Goal: Task Accomplishment & Management: Use online tool/utility

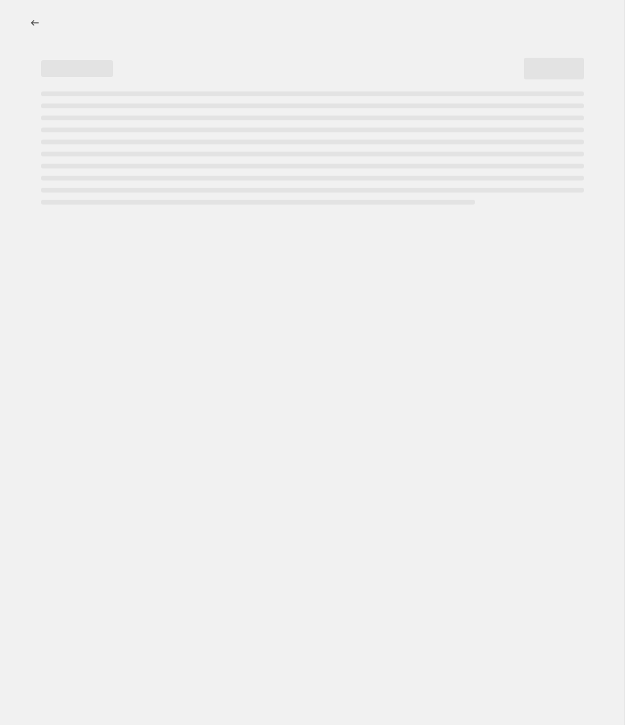
select select "percentage"
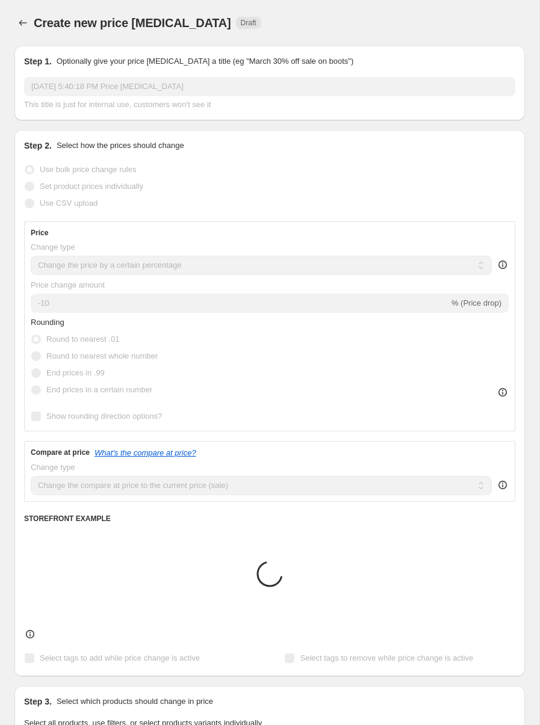
select select "percentage"
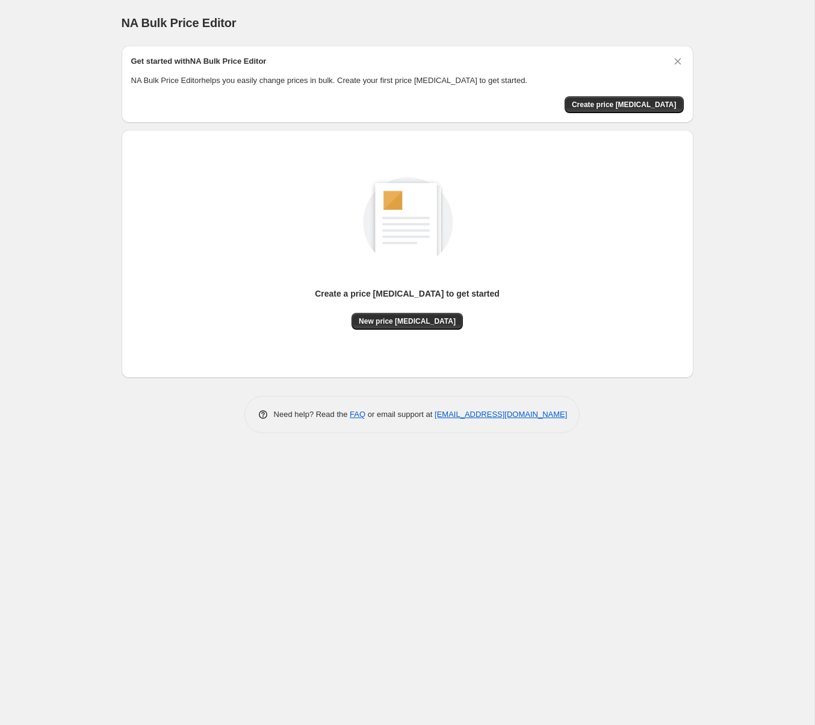
click at [539, 112] on div "NA Bulk Price Editor. This page is ready NA Bulk Price Editor Get started with …" at bounding box center [407, 362] width 815 height 725
click at [398, 315] on button "New price [MEDICAL_DATA]" at bounding box center [407, 321] width 111 height 17
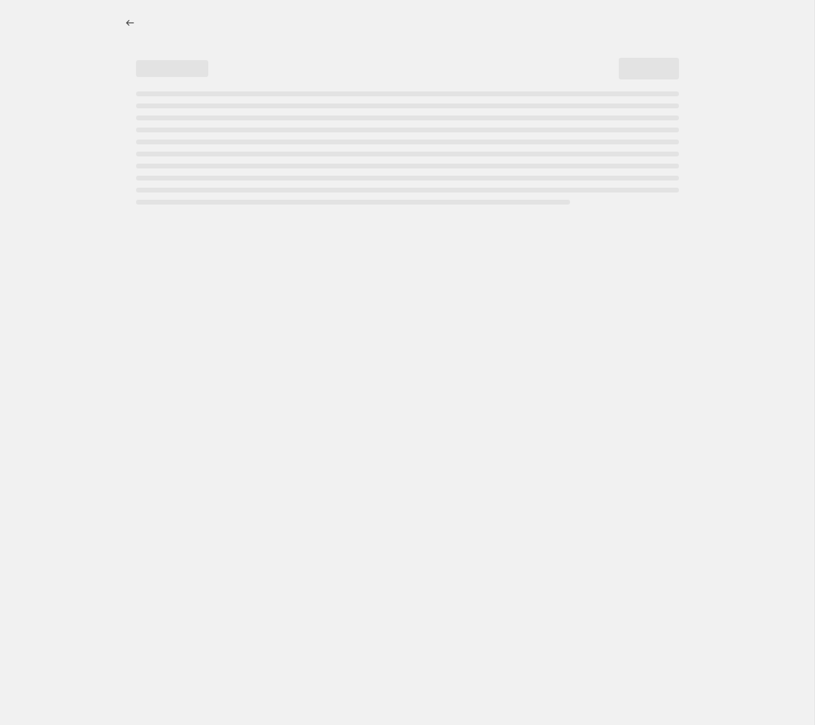
select select "percentage"
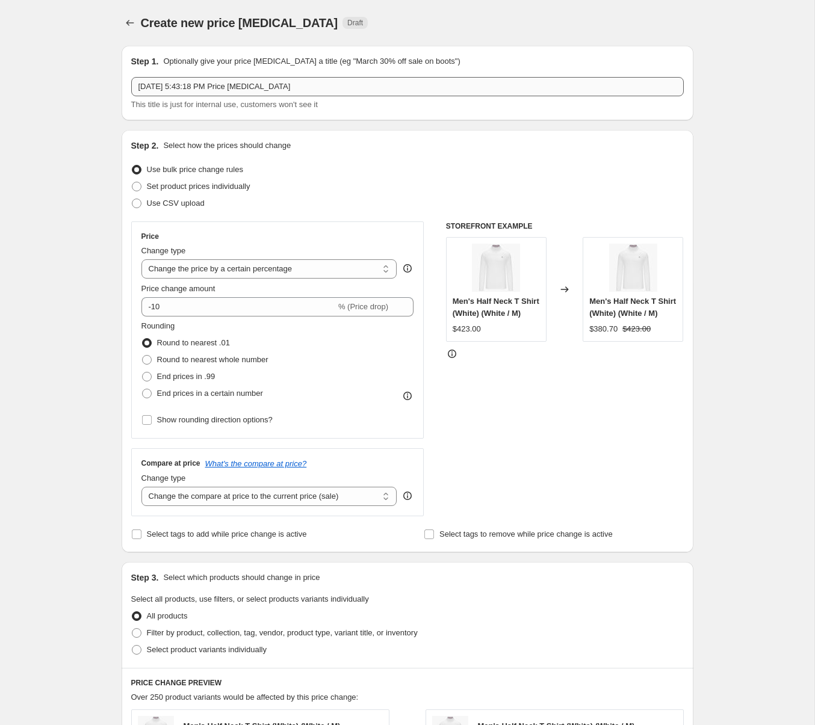
drag, startPoint x: 294, startPoint y: 70, endPoint x: 287, endPoint y: 84, distance: 16.4
click at [294, 70] on div "Step 1. Optionally give your price change job a title (eg "March 30% off sale o…" at bounding box center [407, 82] width 553 height 55
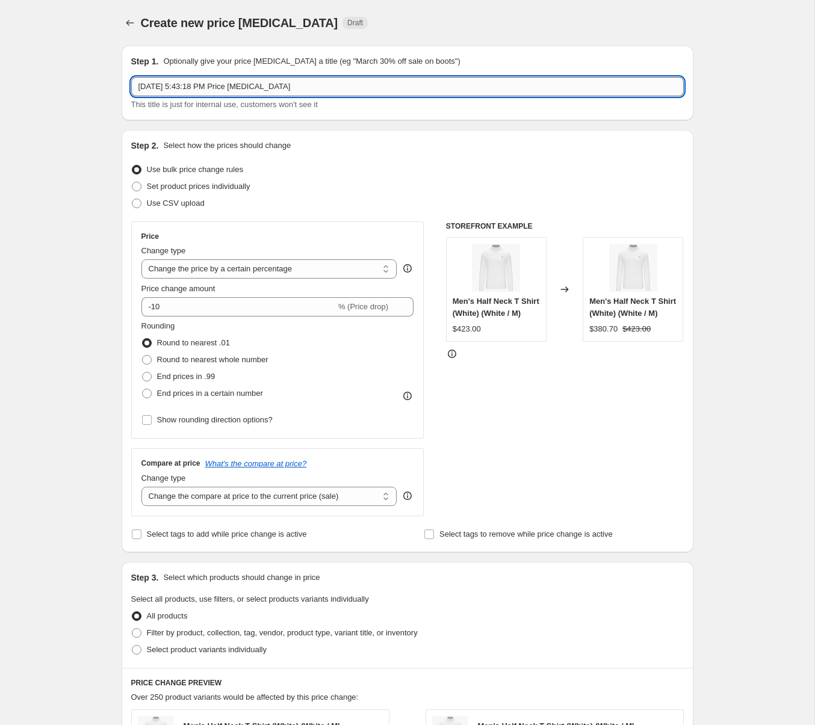
click at [287, 85] on input "Oct 4, 2025, 5:43:18 PM Price change job" at bounding box center [407, 86] width 553 height 19
click at [286, 85] on input "Oct 4, 2025, 5:43:18 PM Price change job" at bounding box center [407, 86] width 553 height 19
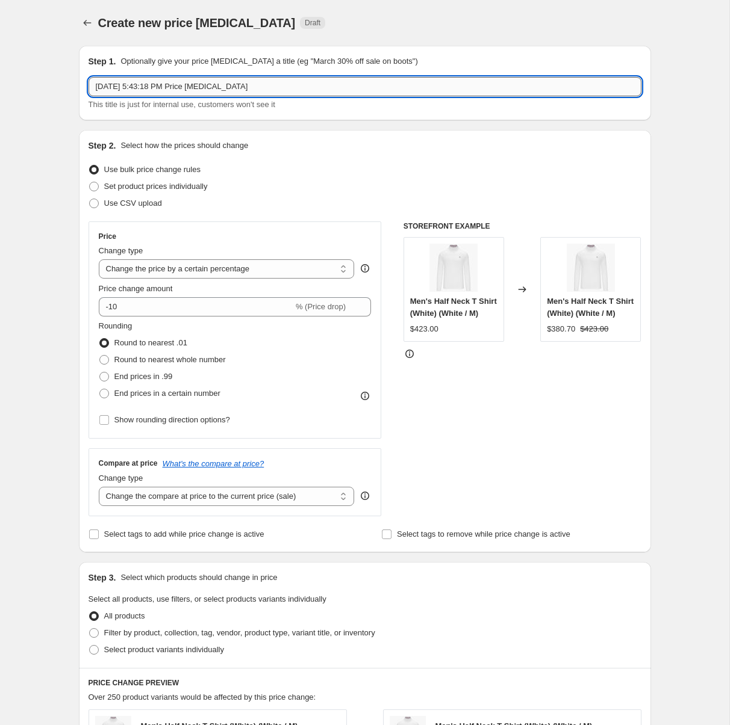
click at [274, 84] on input "Oct 4, 2025, 5:43:18 PM Price change job" at bounding box center [365, 86] width 553 height 19
drag, startPoint x: 248, startPoint y: 91, endPoint x: 217, endPoint y: 90, distance: 31.3
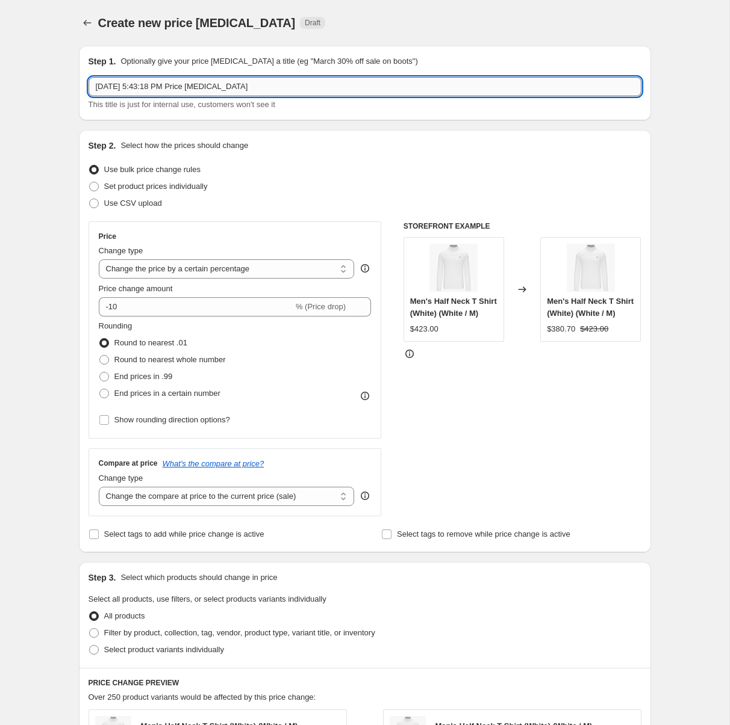
click at [247, 91] on input "Oct 4, 2025, 5:43:18 PM Price change job" at bounding box center [365, 86] width 553 height 19
click at [159, 86] on input "Oct 4, 2025, 5:43:18 PM Price change job" at bounding box center [365, 86] width 553 height 19
drag, startPoint x: 146, startPoint y: 87, endPoint x: 296, endPoint y: 81, distance: 150.0
click at [295, 82] on input "Oct 4, 2025, 5:43:18 PM Price change job" at bounding box center [365, 86] width 553 height 19
drag, startPoint x: 119, startPoint y: 85, endPoint x: 137, endPoint y: 87, distance: 18.2
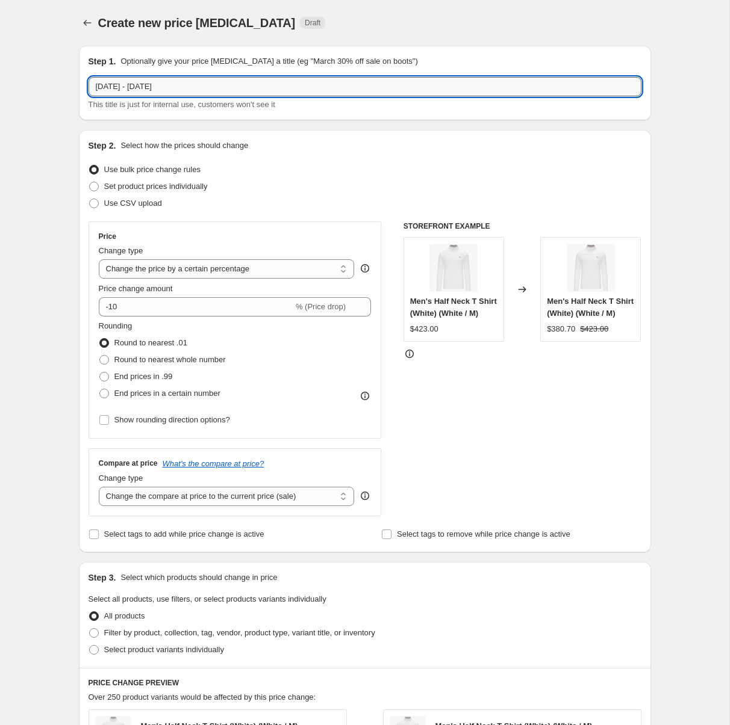
click at [119, 85] on input "Oct 4, 2025 - Oct 9 2025" at bounding box center [365, 86] width 553 height 19
click at [242, 85] on input "Oct 4 2025 - Oct 9 2025" at bounding box center [365, 86] width 553 height 19
click at [202, 88] on input "Oct 4 2025 - Oct 9 2025" at bounding box center [365, 86] width 553 height 19
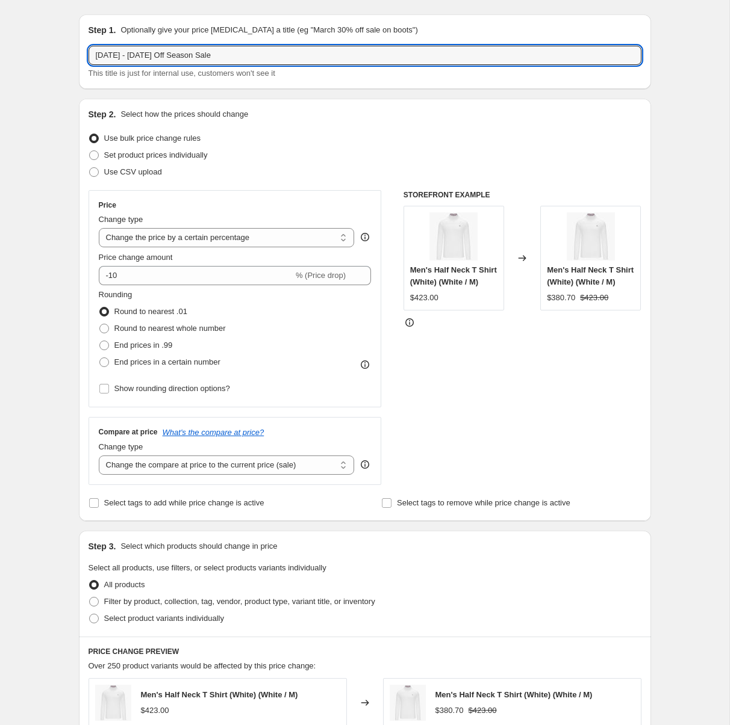
scroll to position [44, 0]
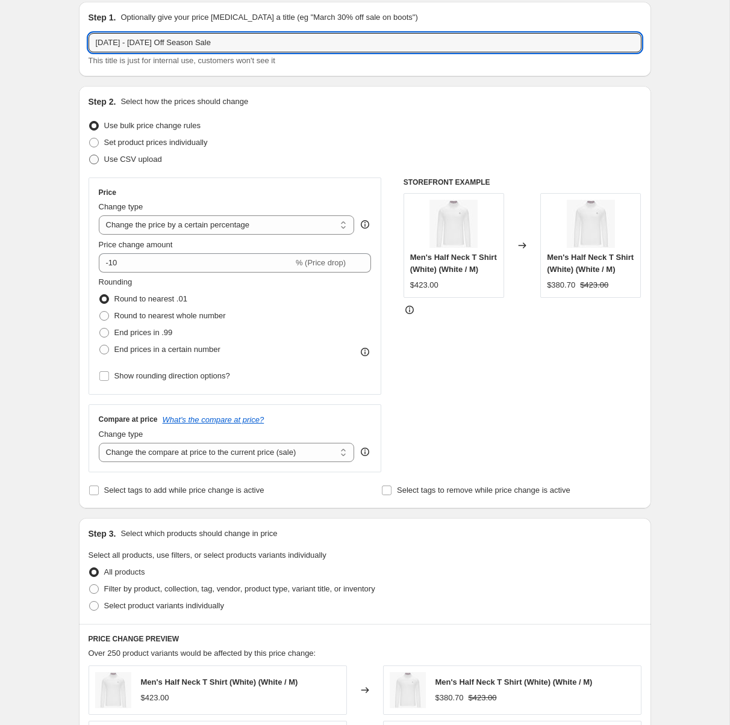
type input "Oct 4 2025 - Oct 9 2025 Off Season Sale"
click at [144, 160] on span "Use CSV upload" at bounding box center [133, 159] width 58 height 9
click at [90, 155] on input "Use CSV upload" at bounding box center [89, 155] width 1 height 1
radio input "true"
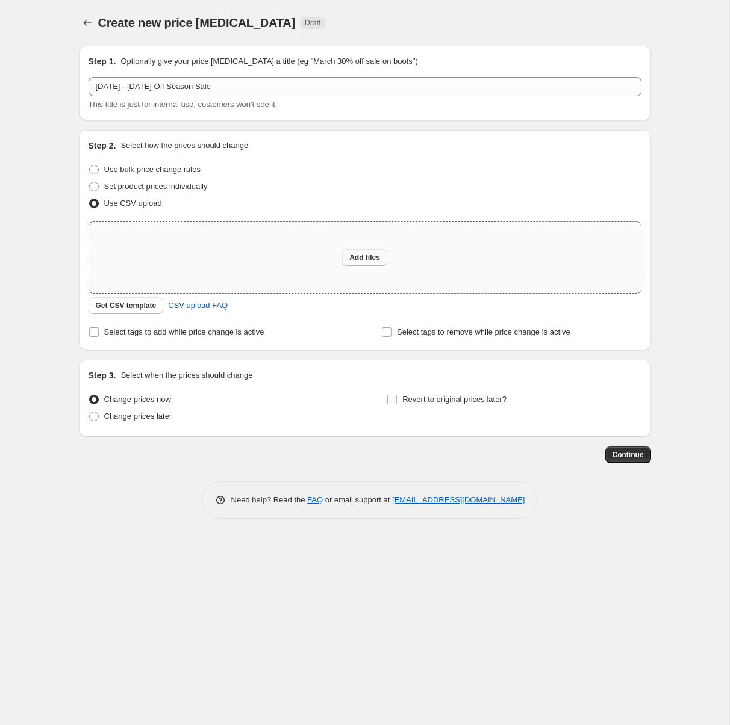
click at [370, 253] on span "Add files" at bounding box center [364, 258] width 31 height 10
type input "C:\fakepath\csv_template_user_65612.csv"
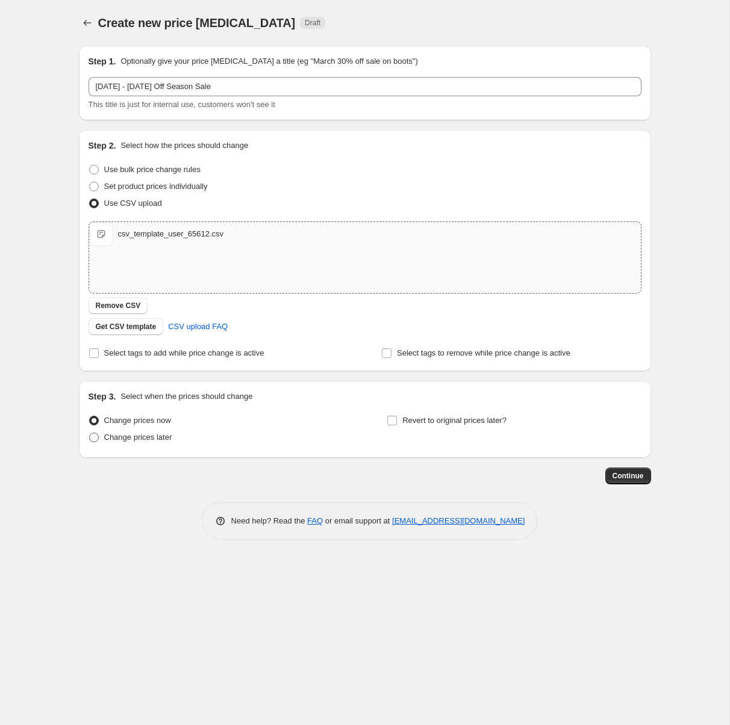
click at [157, 441] on span "Change prices later" at bounding box center [138, 437] width 68 height 9
click at [90, 433] on input "Change prices later" at bounding box center [89, 433] width 1 height 1
radio input "true"
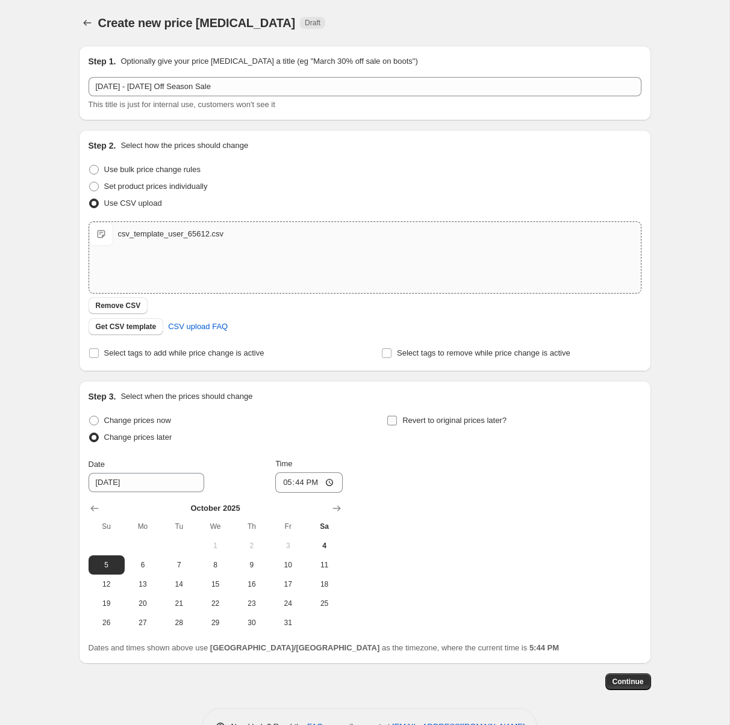
click at [414, 419] on span "Revert to original prices later?" at bounding box center [454, 420] width 104 height 9
click at [397, 419] on input "Revert to original prices later?" at bounding box center [392, 421] width 10 height 10
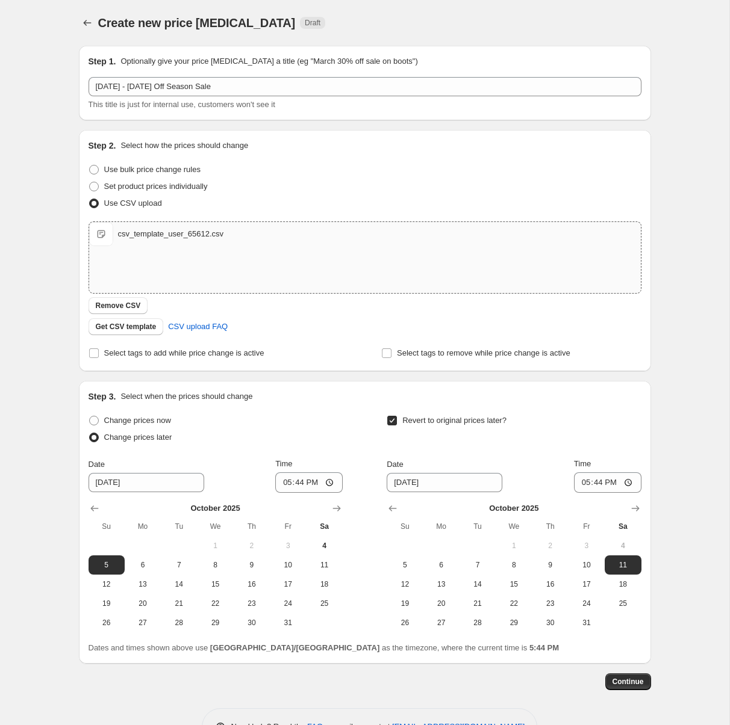
scroll to position [39, 0]
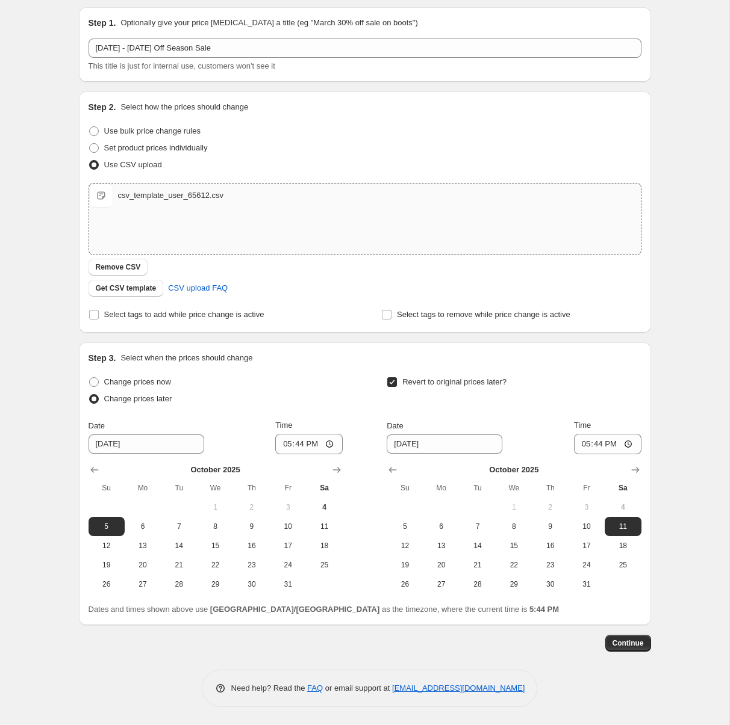
click at [436, 376] on span "Revert to original prices later?" at bounding box center [454, 382] width 104 height 12
click at [397, 377] on input "Revert to original prices later?" at bounding box center [392, 382] width 10 height 10
checkbox input "false"
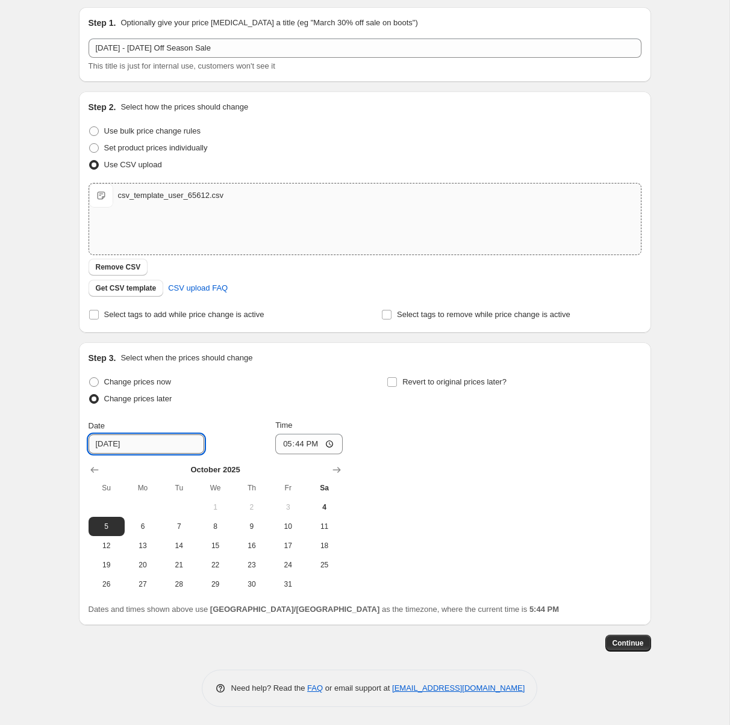
click at [154, 443] on input "10/5/2025" at bounding box center [147, 444] width 116 height 19
click at [155, 311] on span "Select tags to add while price change is active" at bounding box center [184, 314] width 160 height 9
click at [99, 311] on input "Select tags to add while price change is active" at bounding box center [94, 315] width 10 height 10
checkbox input "true"
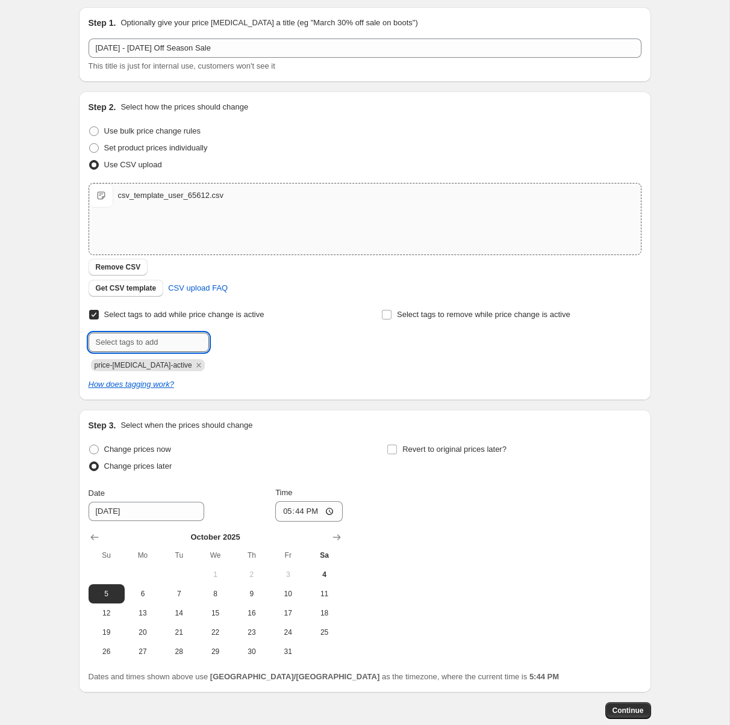
click at [148, 341] on input "text" at bounding box center [149, 342] width 120 height 19
type input "Sale"
click at [244, 341] on span "Sale" at bounding box center [242, 341] width 15 height 8
click at [51, 365] on div "Create new price change job. This page is ready Create new price change job Dra…" at bounding box center [364, 376] width 729 height 831
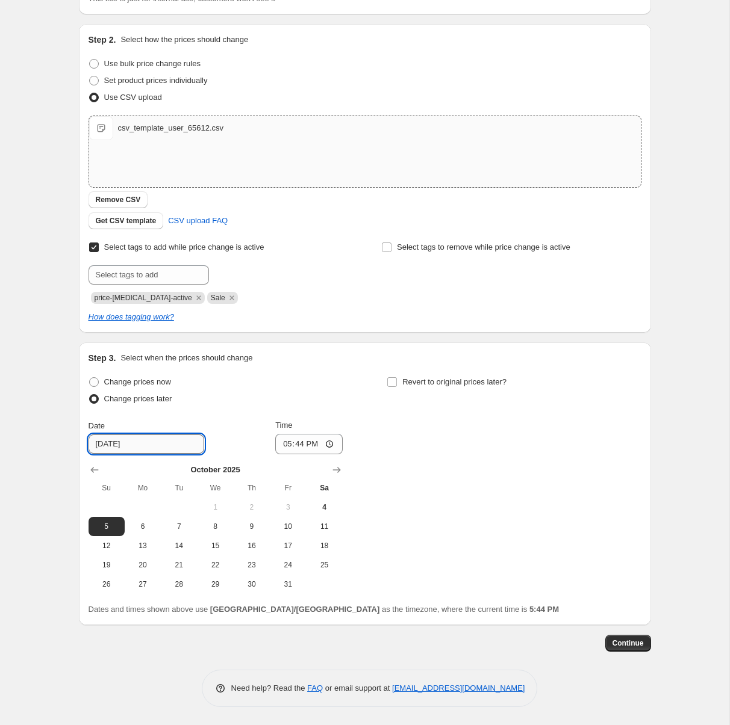
click at [143, 443] on input "10/5/2025" at bounding box center [147, 444] width 116 height 19
click at [145, 528] on span "6" at bounding box center [142, 527] width 26 height 10
type input "10/6/2025"
click at [307, 448] on input "17:44" at bounding box center [308, 444] width 67 height 20
click at [290, 447] on input "17:44" at bounding box center [308, 444] width 67 height 20
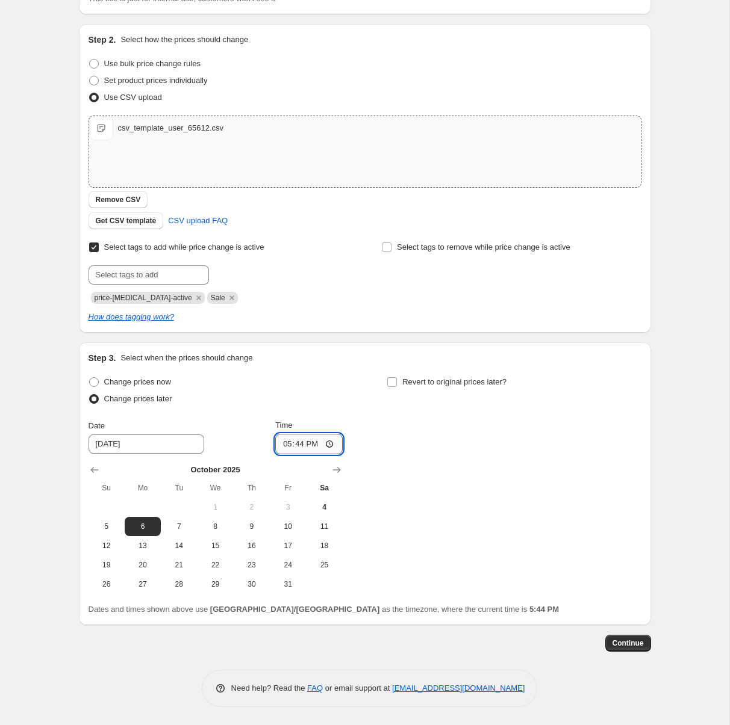
click at [284, 447] on input "17:44" at bounding box center [308, 444] width 67 height 20
click at [302, 444] on input "13:44" at bounding box center [308, 444] width 67 height 20
click at [284, 448] on input "13:44" at bounding box center [308, 444] width 67 height 20
click at [284, 448] on input "23:44" at bounding box center [308, 444] width 67 height 20
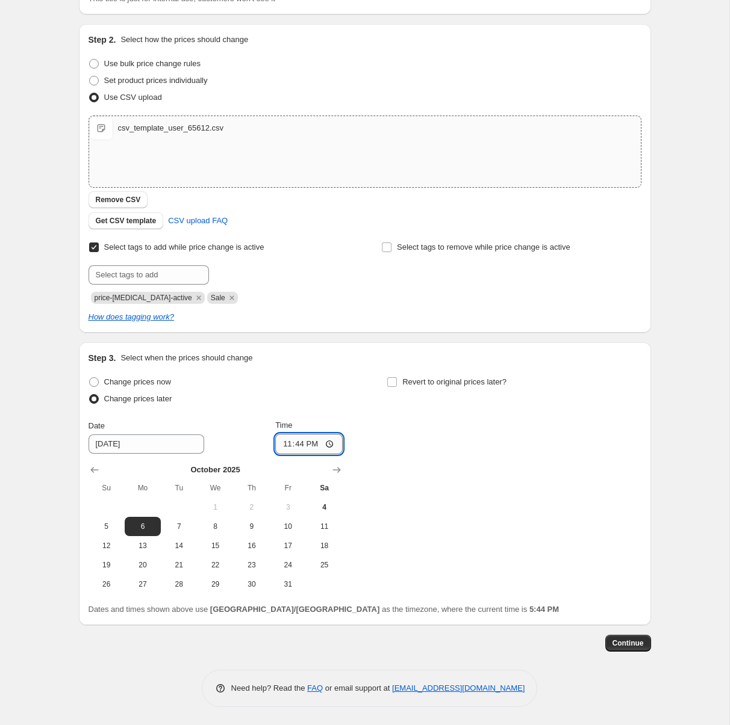
click at [284, 448] on input "23:44" at bounding box center [308, 444] width 67 height 20
click at [316, 440] on input "12:00" at bounding box center [308, 444] width 67 height 20
click at [399, 477] on div "Change prices now Change prices later Date 10/6/2025 Time 00:00 October 2025 Su…" at bounding box center [365, 484] width 553 height 220
click at [54, 505] on div "Create new price change job. This page is ready Create new price change job Dra…" at bounding box center [364, 309] width 729 height 831
click at [296, 445] on input "00:00" at bounding box center [308, 444] width 67 height 20
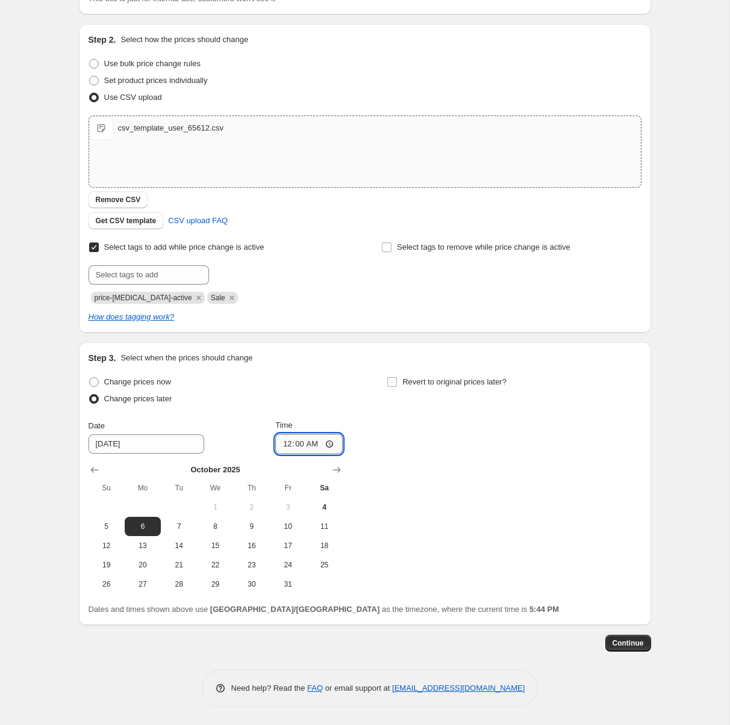
type input "00:01"
click at [481, 387] on span "Revert to original prices later?" at bounding box center [454, 382] width 104 height 12
click at [397, 387] on input "Revert to original prices later?" at bounding box center [392, 382] width 10 height 10
checkbox input "true"
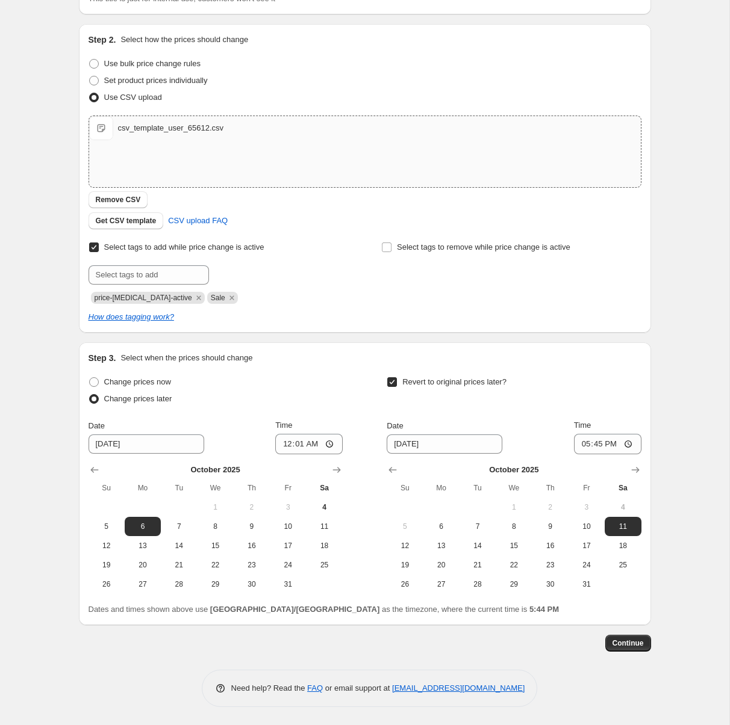
click at [424, 455] on div "October 2025 Su Mo Tu We Th Fr Sa 1 2 3 4 5 6 7 8 9 10 11 12 13 14 15 16 17 18 …" at bounding box center [509, 525] width 264 height 140
click at [429, 450] on input "10/11/2025" at bounding box center [445, 444] width 116 height 19
click at [539, 530] on span "9" at bounding box center [549, 527] width 26 height 10
type input "10/9/2025"
click at [539, 453] on input "17:45" at bounding box center [607, 444] width 67 height 20
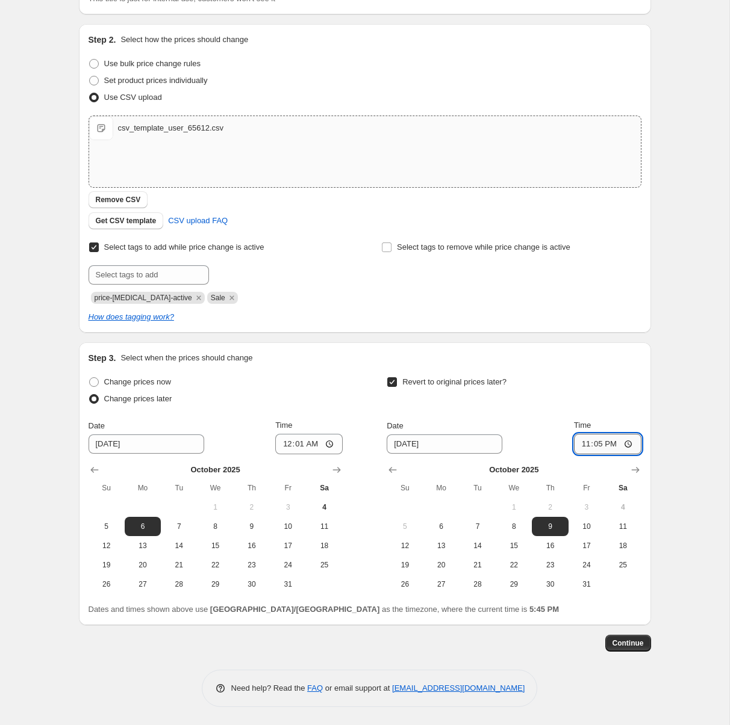
type input "23:59"
click at [539, 403] on div "Revert to original prices later?" at bounding box center [514, 392] width 254 height 36
click at [539, 639] on span "Continue" at bounding box center [627, 644] width 31 height 10
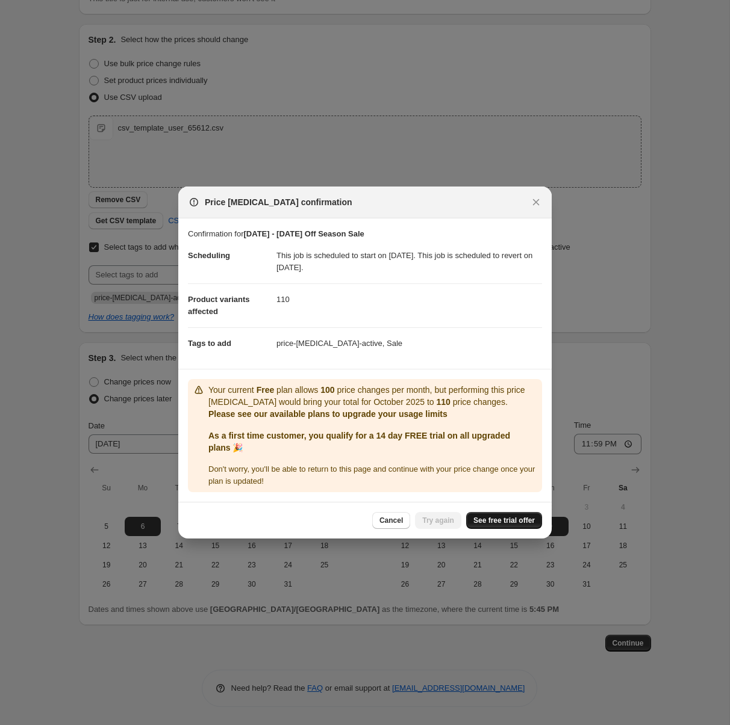
click at [488, 524] on span "See free trial offer" at bounding box center [503, 521] width 61 height 10
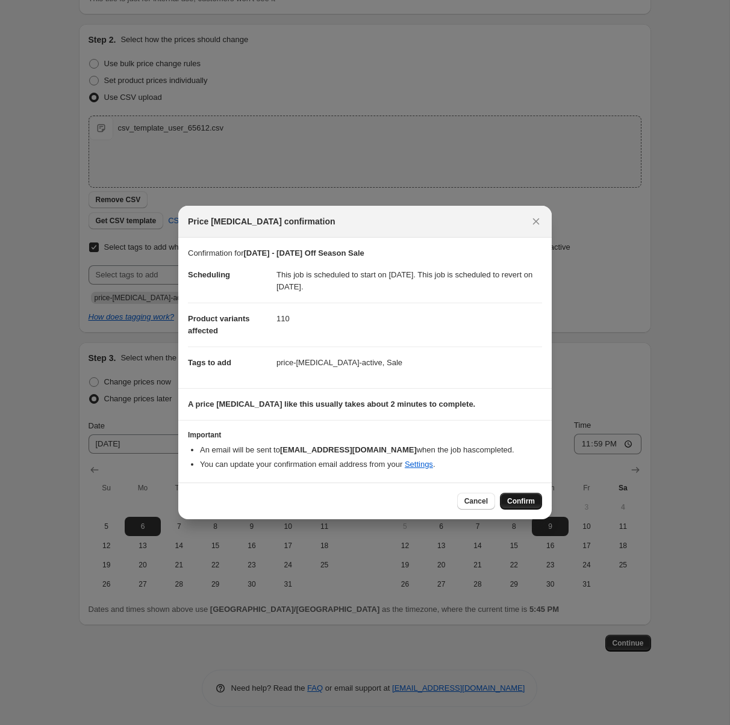
click at [511, 495] on button "Confirm" at bounding box center [521, 501] width 42 height 17
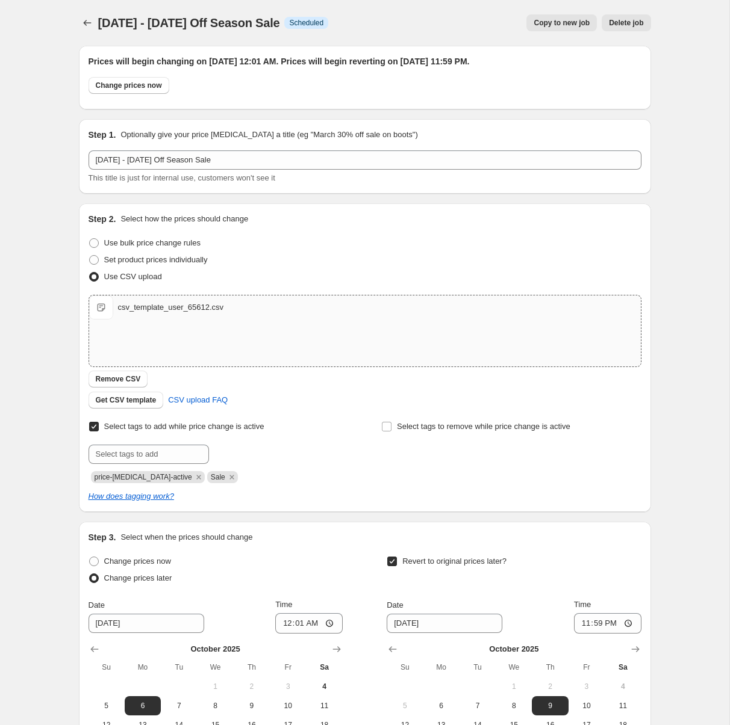
scroll to position [179, 0]
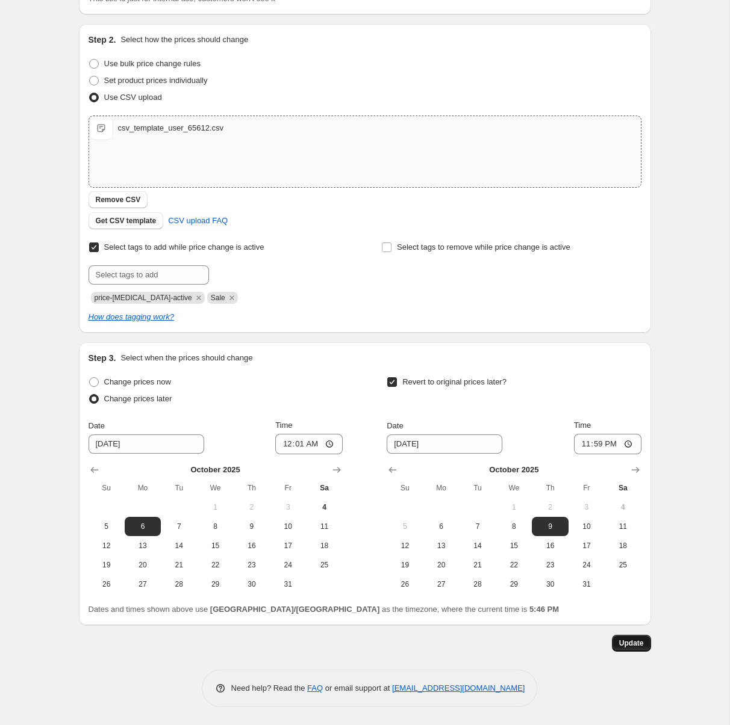
click at [539, 642] on span "Update" at bounding box center [631, 644] width 25 height 10
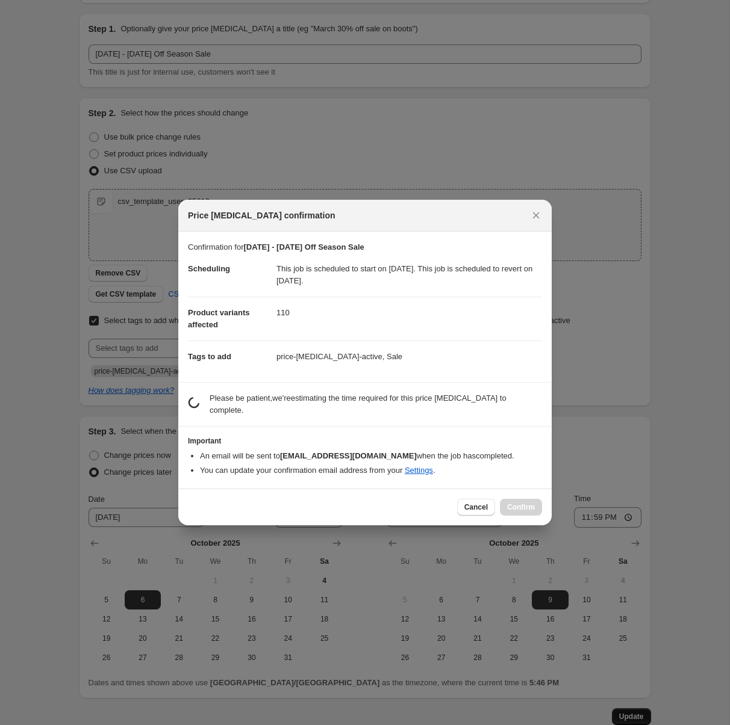
scroll to position [0, 0]
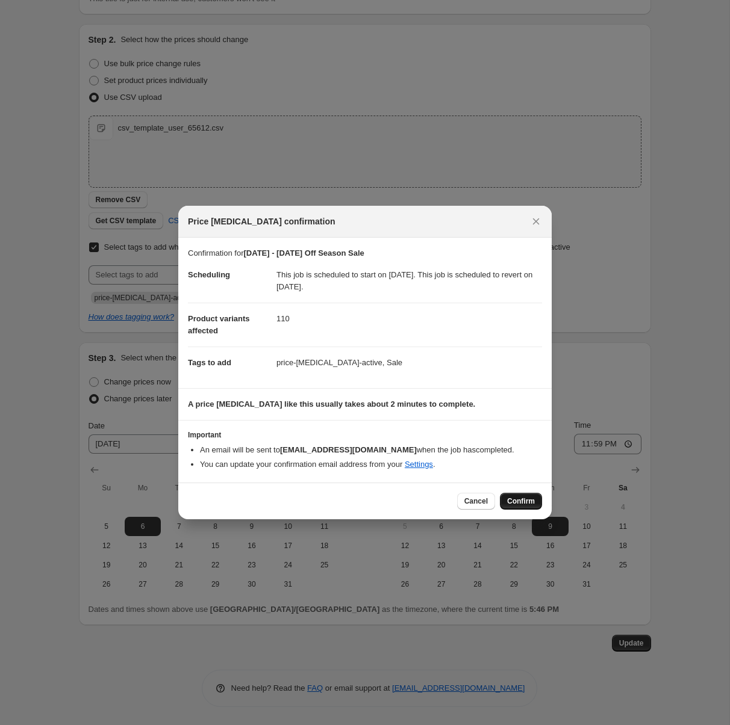
click at [522, 497] on span "Confirm" at bounding box center [521, 502] width 28 height 10
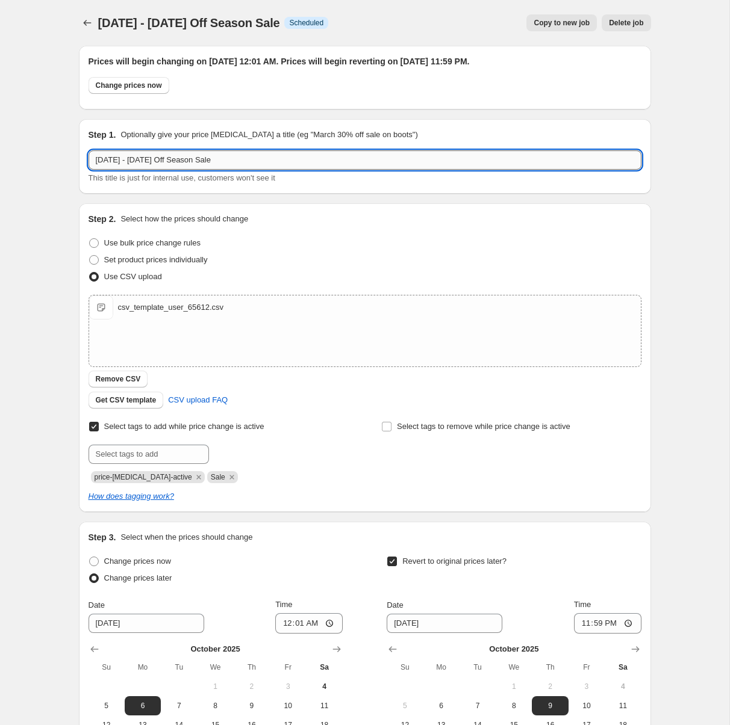
drag, startPoint x: 116, startPoint y: 160, endPoint x: 143, endPoint y: 158, distance: 26.6
click at [116, 160] on input "Oct 4 2025 - Oct 9 2025 Off Season Sale" at bounding box center [365, 160] width 553 height 19
type input "Oct 6 2025 - Oct 9 2025 Off Season Sale"
click at [34, 251] on div "Oct 4 2025 - Oct 9 2025 Off Season Sale. This page is ready Oct 4 2025 - Oct 9 …" at bounding box center [364, 452] width 729 height 905
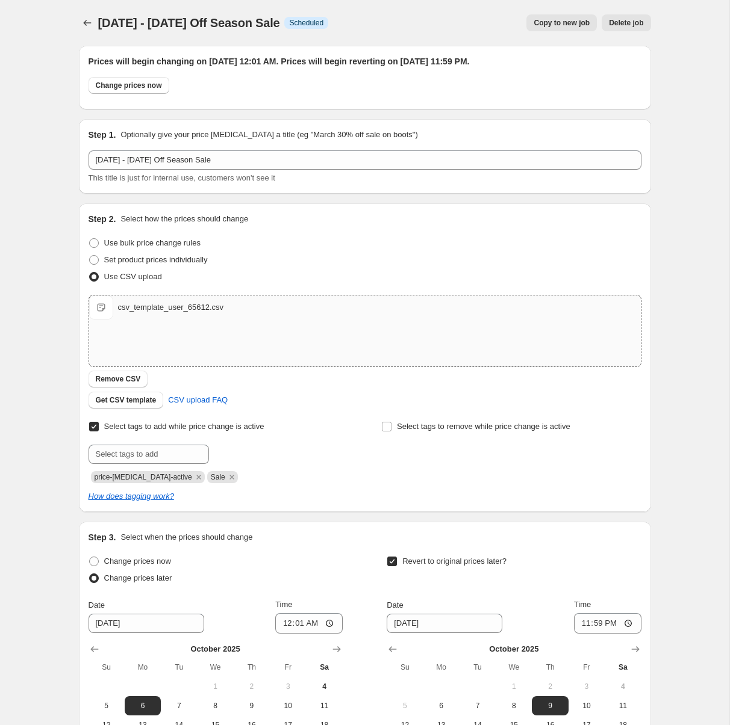
scroll to position [158, 0]
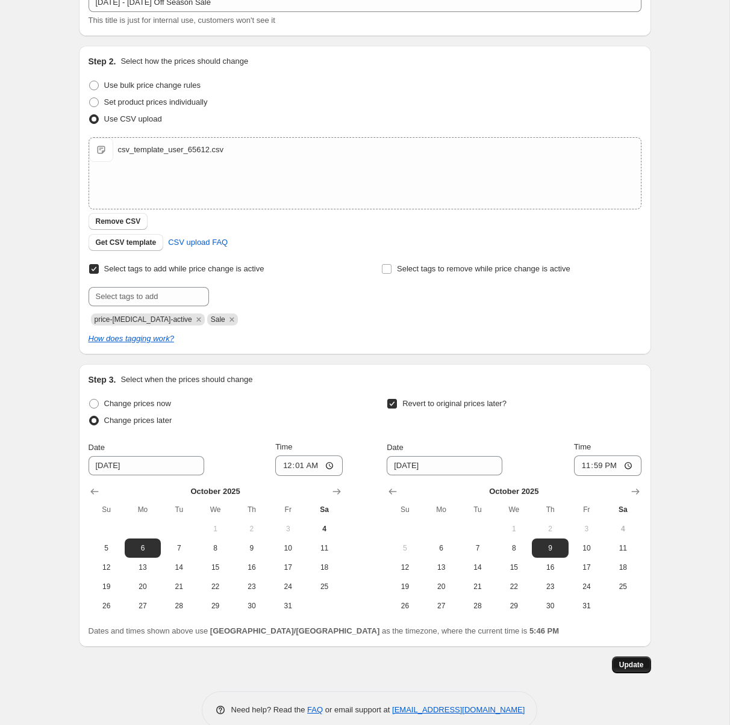
click at [539, 665] on span "Update" at bounding box center [631, 665] width 25 height 10
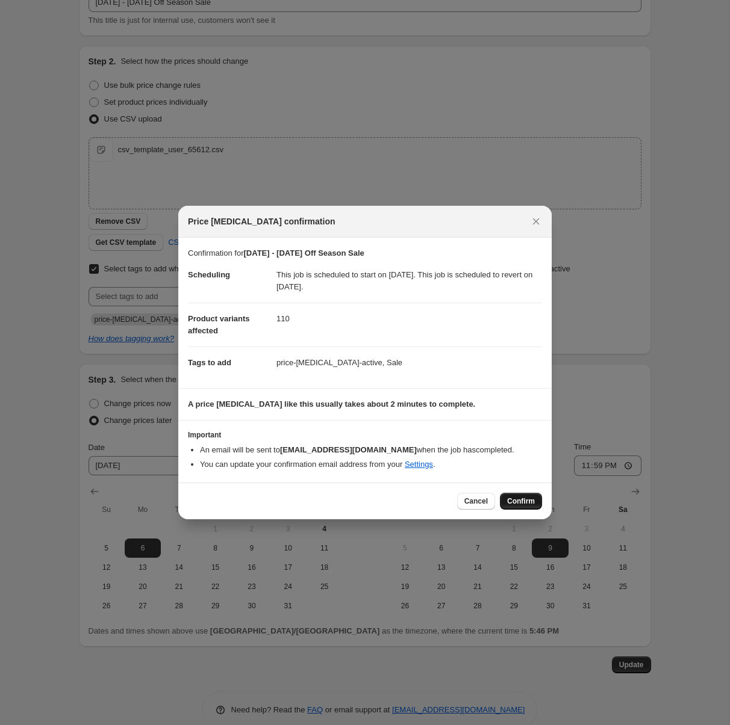
click at [514, 500] on span "Confirm" at bounding box center [521, 502] width 28 height 10
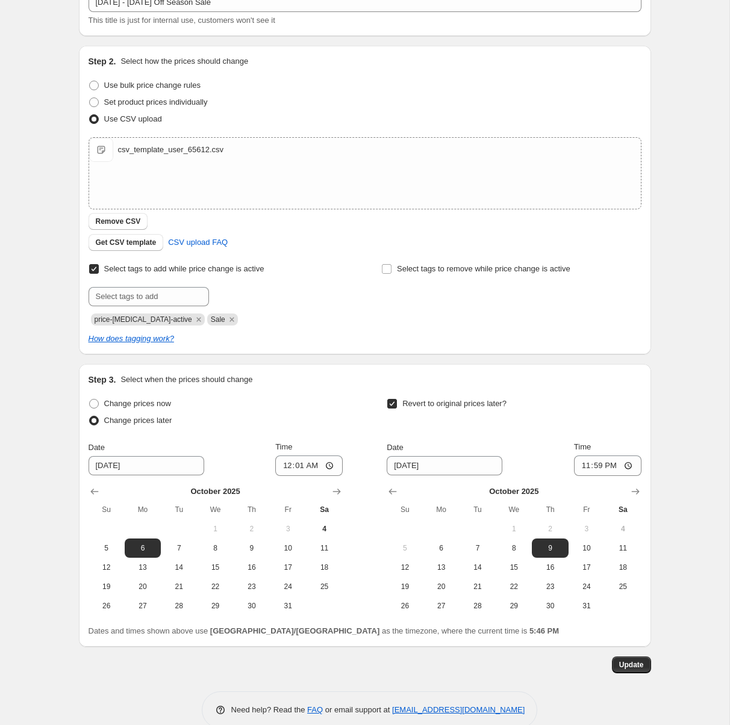
click at [20, 295] on div "Oct 6 2025 - Oct 9 2025 Off Season Sale. This page is ready Oct 6 2025 - Oct 9 …" at bounding box center [364, 294] width 729 height 905
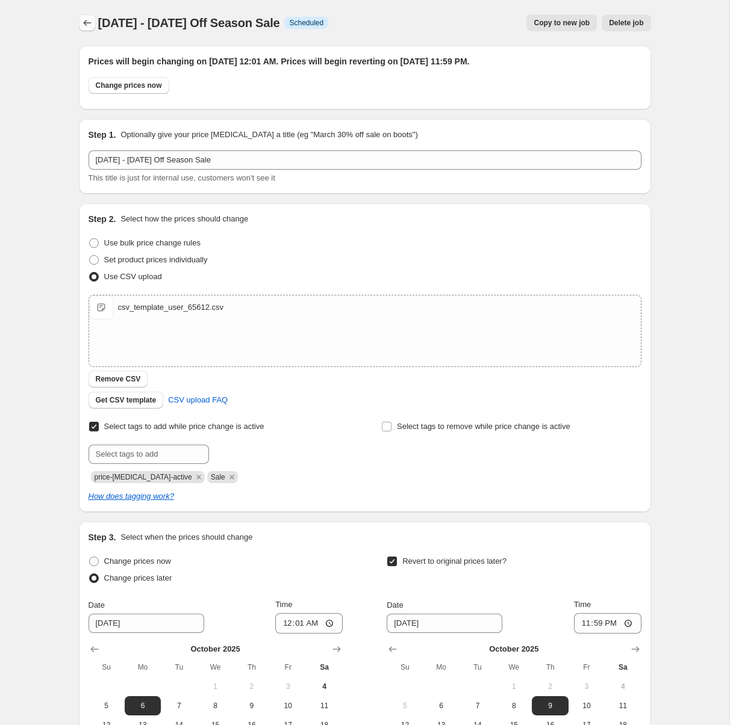
click at [84, 15] on button "Price change jobs" at bounding box center [87, 22] width 17 height 17
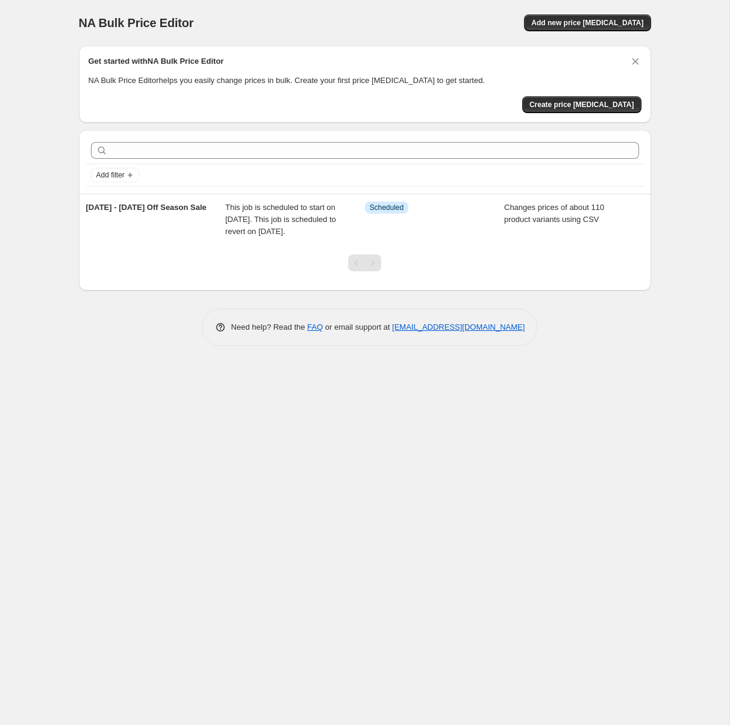
click at [106, 343] on div "Need help? Read the FAQ or email support at support+a65612@northern-apps.com" at bounding box center [370, 327] width 562 height 37
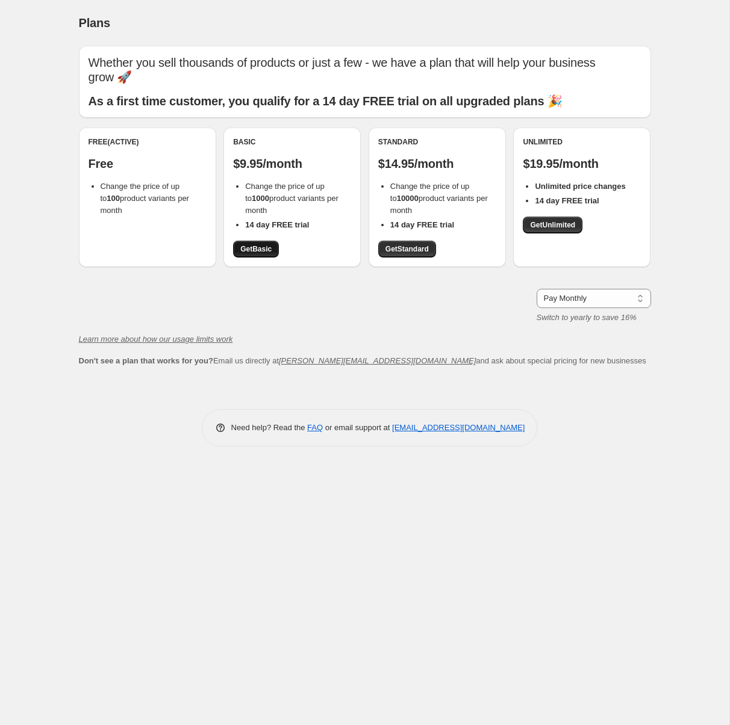
click at [253, 244] on span "Get Basic" at bounding box center [255, 249] width 31 height 10
